Goal: Navigation & Orientation: Find specific page/section

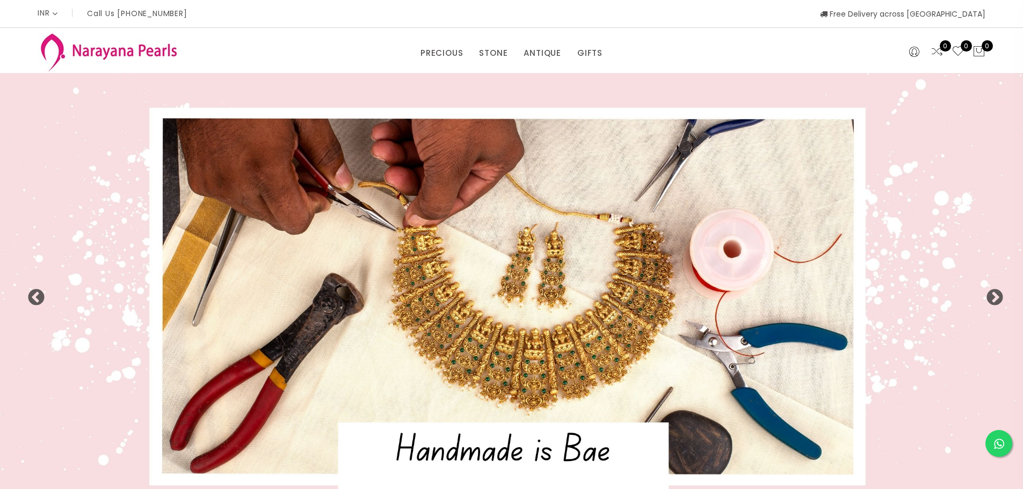
select select "INR"
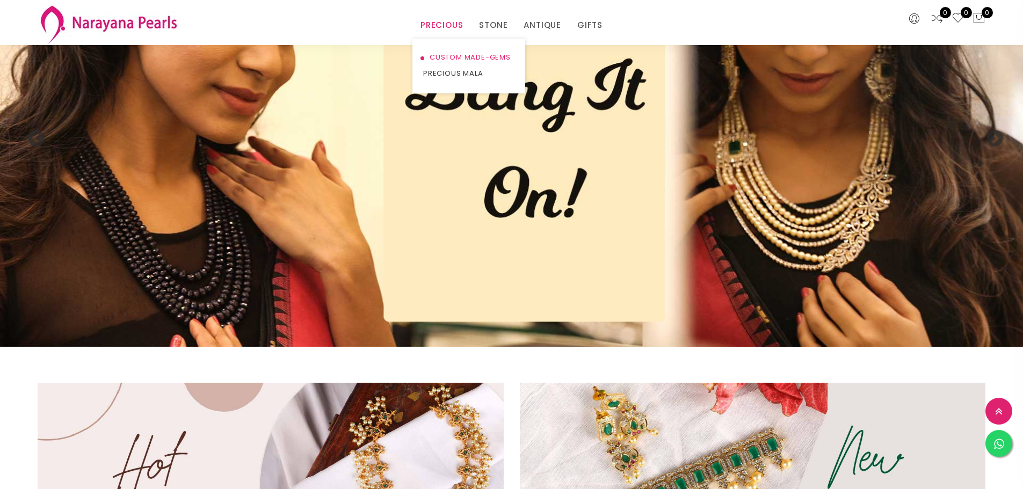
scroll to position [101, 0]
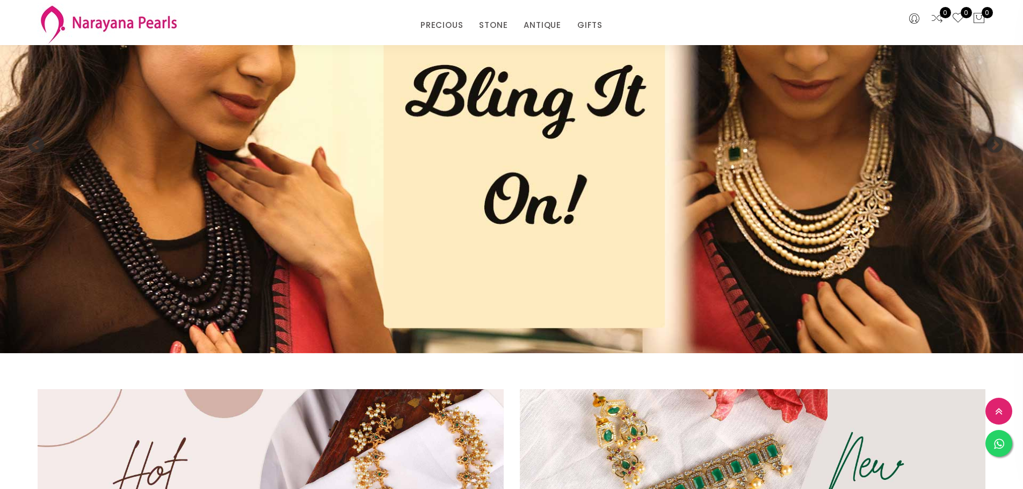
click at [764, 9] on div "PRECIOUS CUSTOM MADE-GEMS PRECIOUS [PERSON_NAME] EARRINGS / JHUMKAS NECKLACE AN…" at bounding box center [512, 22] width 964 height 45
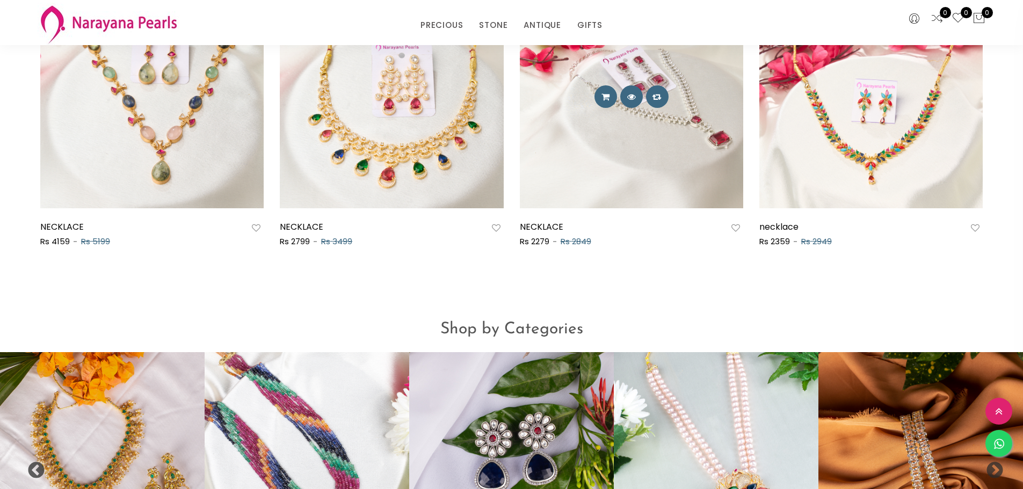
scroll to position [1014, 0]
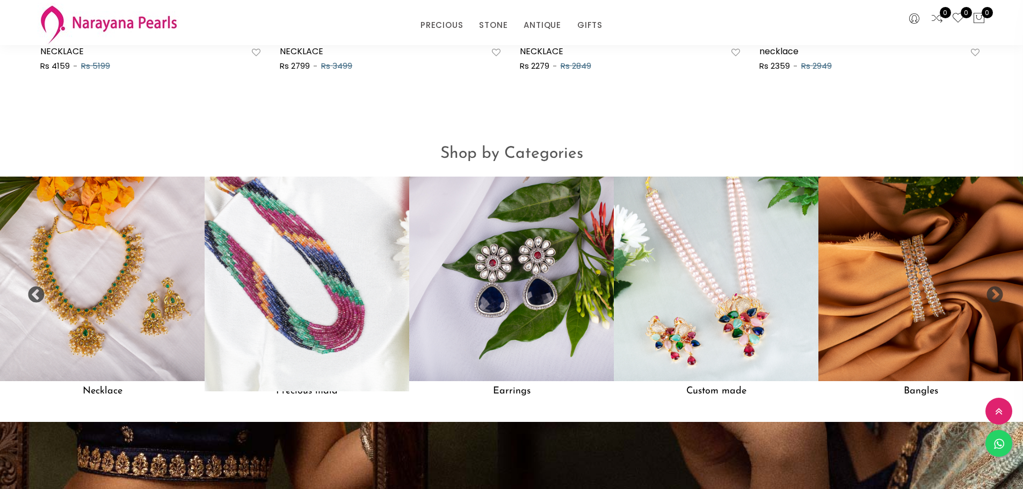
click at [311, 269] on img at bounding box center [306, 278] width 225 height 225
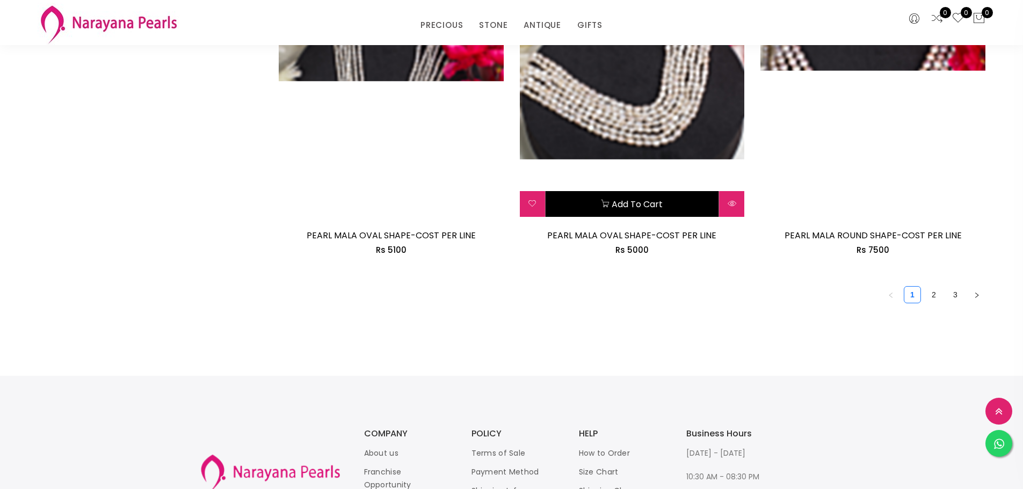
scroll to position [1992, 0]
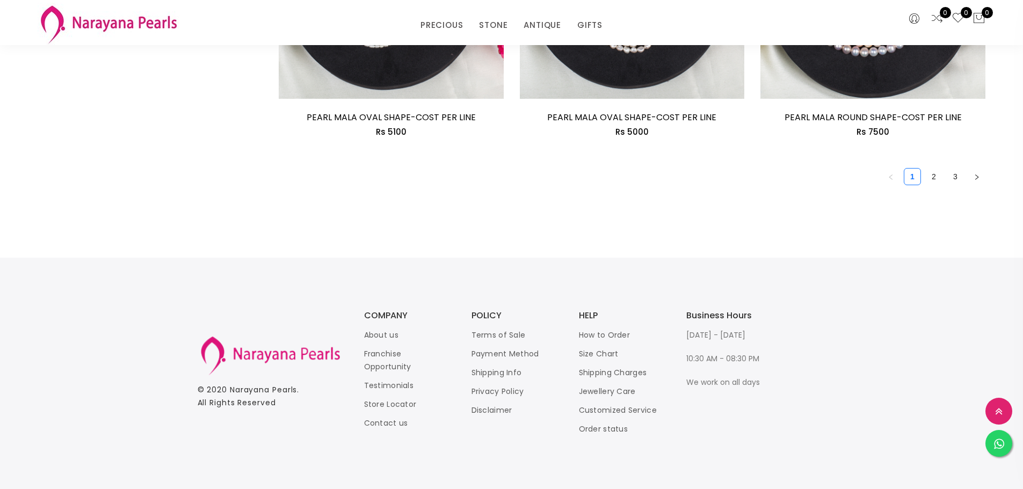
drag, startPoint x: 922, startPoint y: 184, endPoint x: 928, endPoint y: 178, distance: 8.4
click at [923, 183] on ul "1 2 3" at bounding box center [632, 176] width 707 height 17
click at [932, 174] on link "2" at bounding box center [934, 177] width 16 height 16
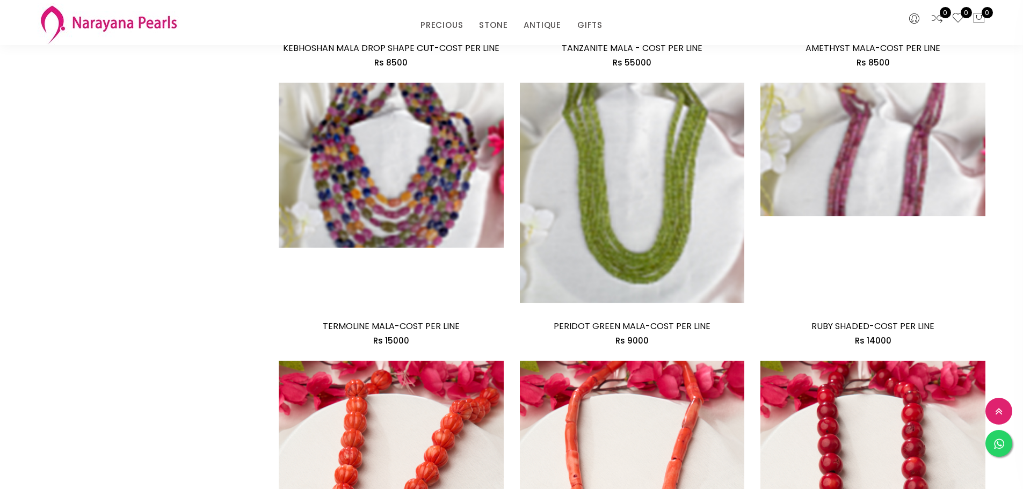
scroll to position [1772, 0]
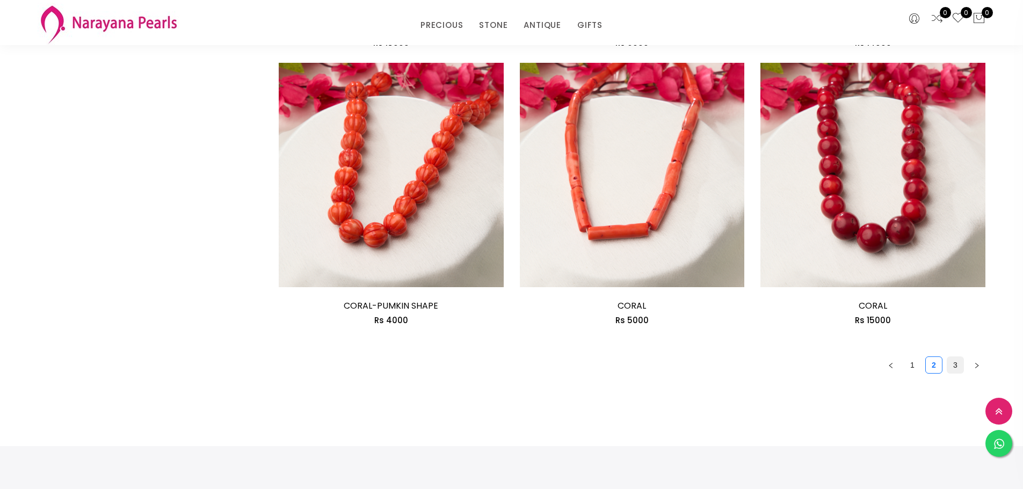
click at [952, 364] on link "3" at bounding box center [955, 365] width 16 height 16
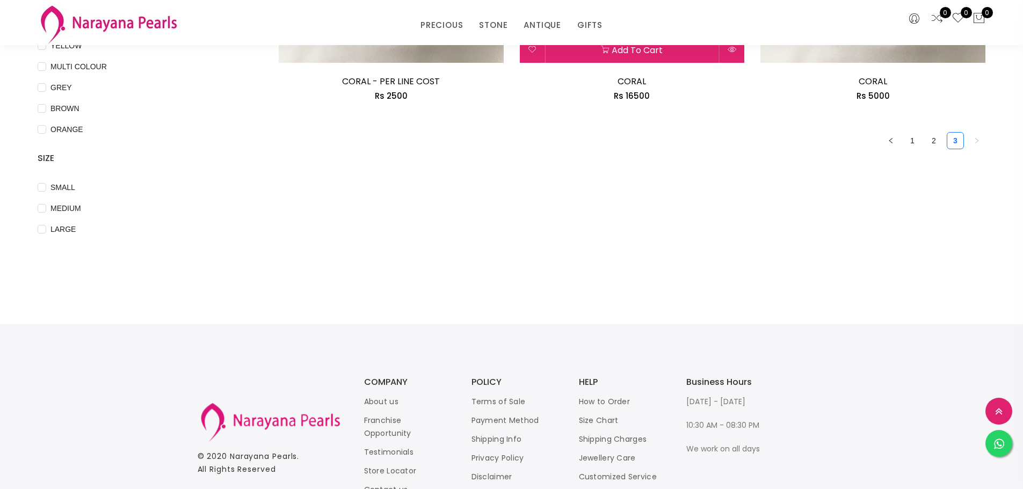
scroll to position [268, 0]
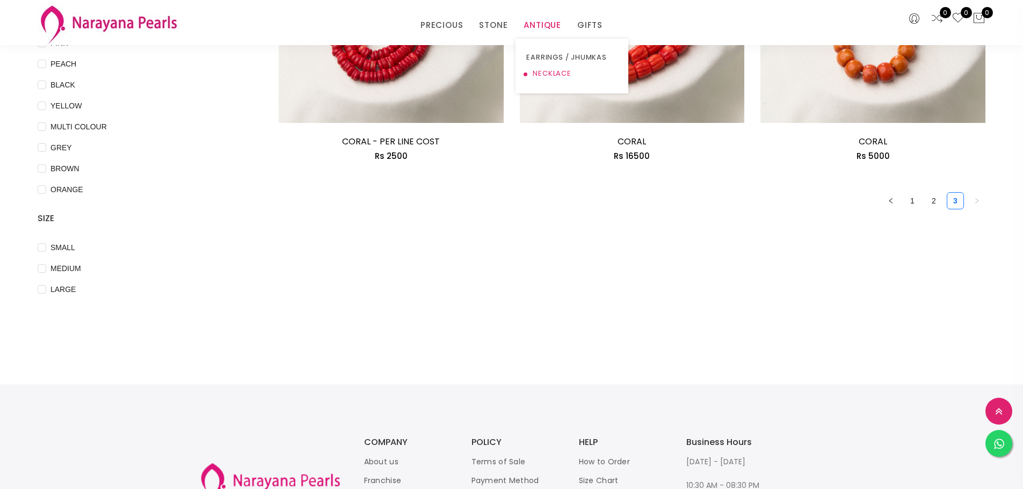
click at [555, 67] on link "NECKLACE" at bounding box center [571, 74] width 91 height 16
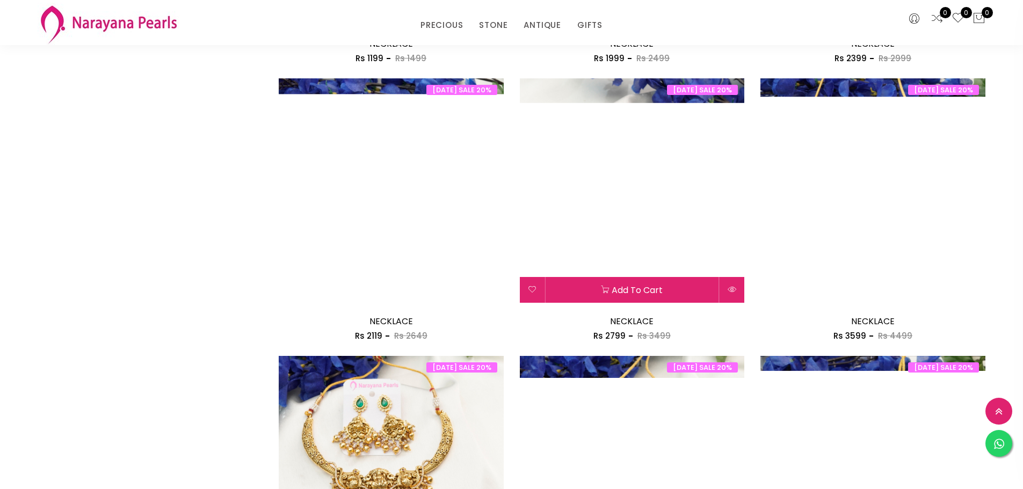
scroll to position [1074, 0]
